Goal: Transaction & Acquisition: Purchase product/service

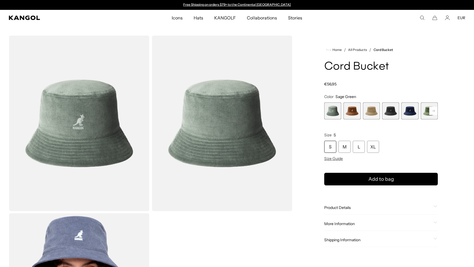
click at [352, 115] on span "2 of 9" at bounding box center [351, 110] width 17 height 17
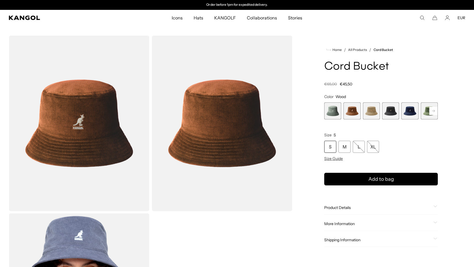
click at [332, 116] on span "1 of 9" at bounding box center [332, 110] width 17 height 17
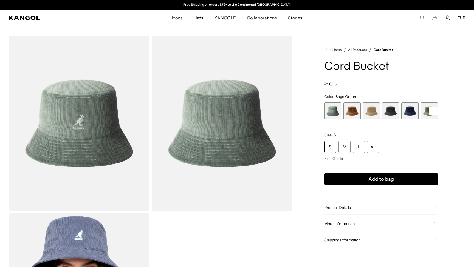
click at [369, 118] on span "3 of 9" at bounding box center [371, 110] width 17 height 17
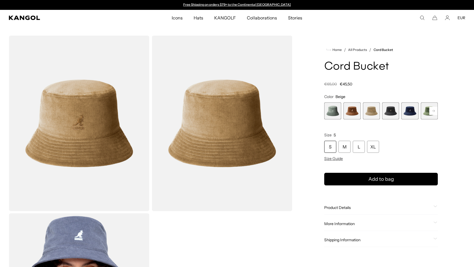
click at [390, 116] on span "4 of 9" at bounding box center [390, 110] width 17 height 17
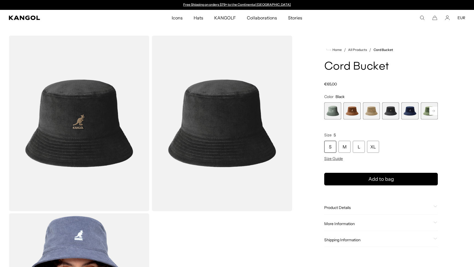
click at [407, 116] on span "5 of 9" at bounding box center [409, 110] width 17 height 17
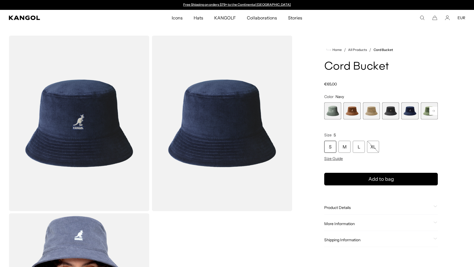
click at [414, 115] on span "5 of 9" at bounding box center [409, 110] width 17 height 17
click at [425, 114] on span "6 of 9" at bounding box center [428, 110] width 17 height 17
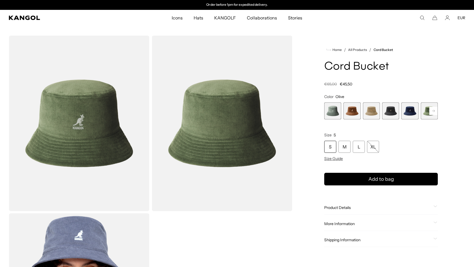
click at [433, 112] on icon at bounding box center [433, 111] width 3 height 2
click at [424, 114] on span "7 of 9" at bounding box center [428, 110] width 17 height 17
